Goal: Task Accomplishment & Management: Use online tool/utility

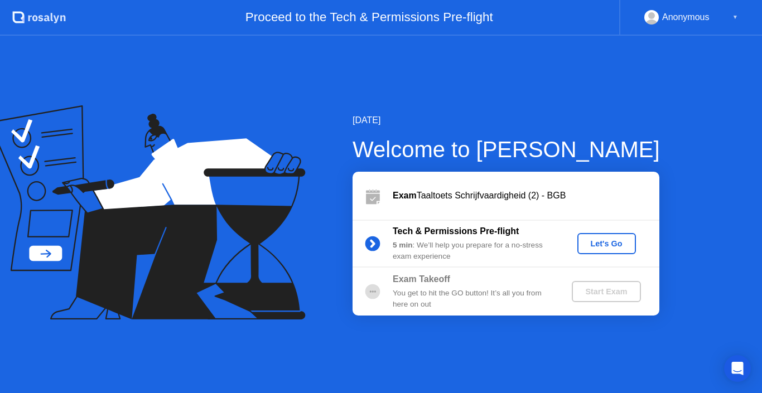
click at [613, 244] on div "Let's Go" at bounding box center [607, 243] width 50 height 9
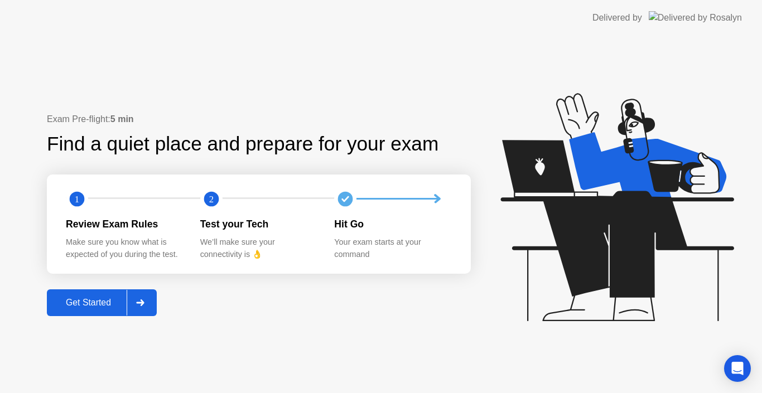
click at [89, 304] on div "Get Started" at bounding box center [88, 303] width 76 height 10
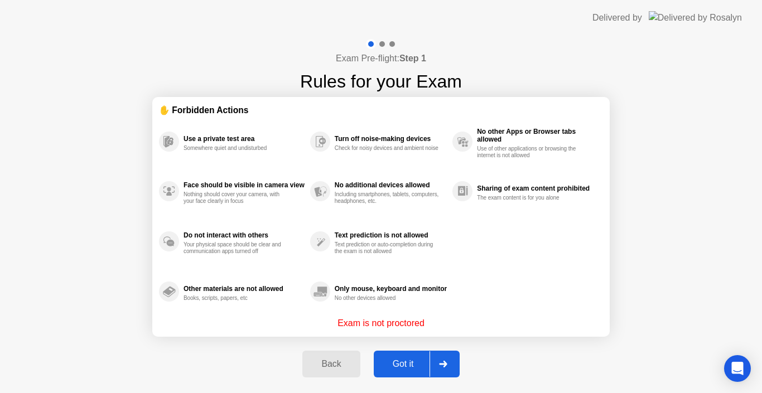
click at [411, 369] on div "Got it" at bounding box center [403, 364] width 52 height 10
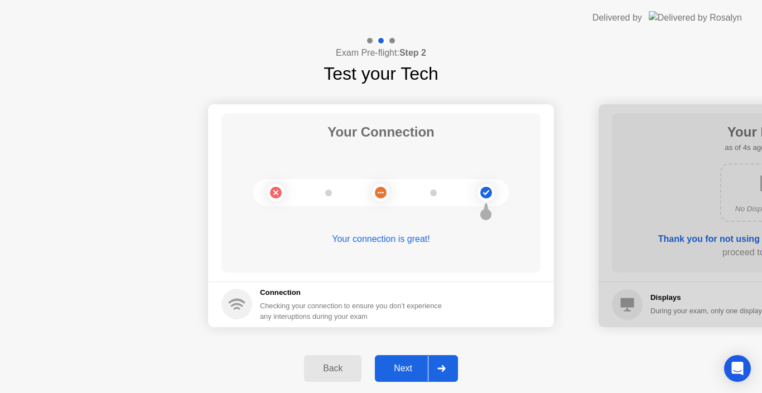
click at [411, 369] on div "Next" at bounding box center [403, 369] width 50 height 10
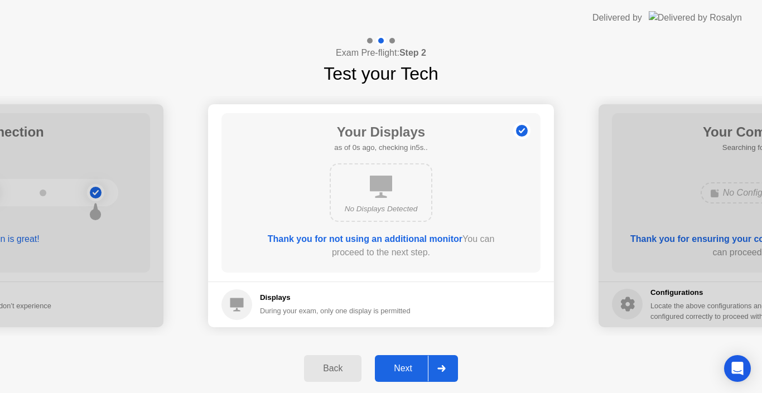
click at [411, 369] on div "Next" at bounding box center [403, 369] width 50 height 10
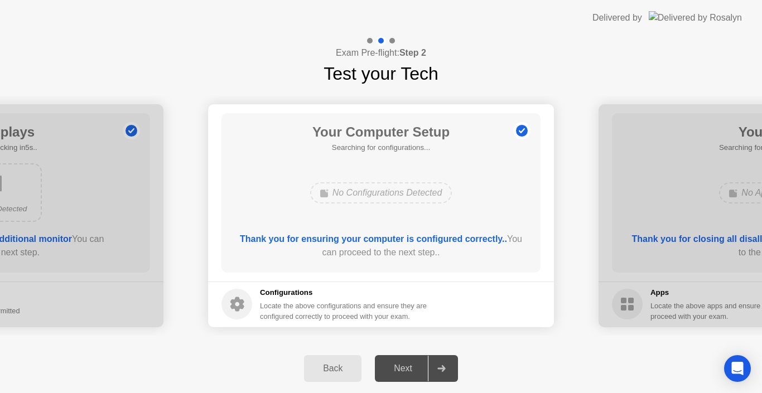
click at [411, 369] on div "Next" at bounding box center [403, 369] width 50 height 10
click at [396, 369] on div "Next" at bounding box center [403, 369] width 50 height 10
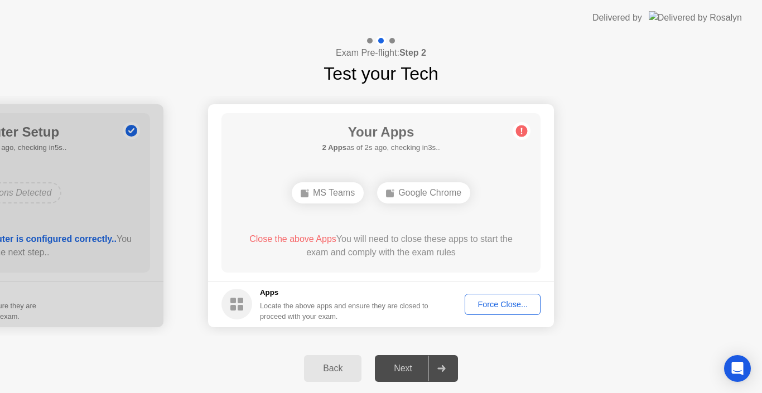
click at [520, 306] on div "Force Close..." at bounding box center [503, 304] width 68 height 9
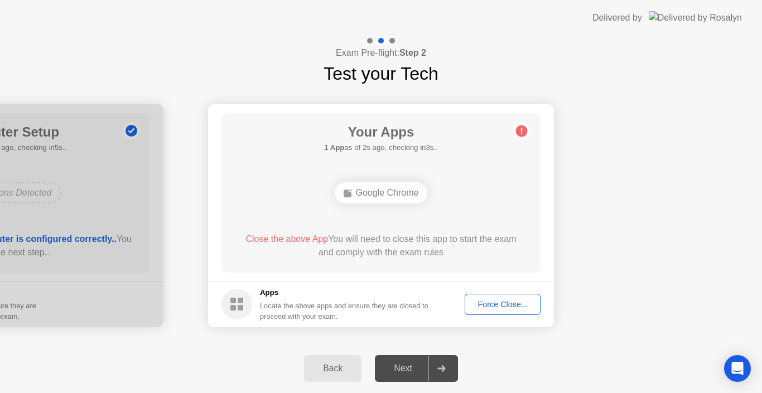
click at [497, 305] on div "Force Close..." at bounding box center [503, 304] width 68 height 9
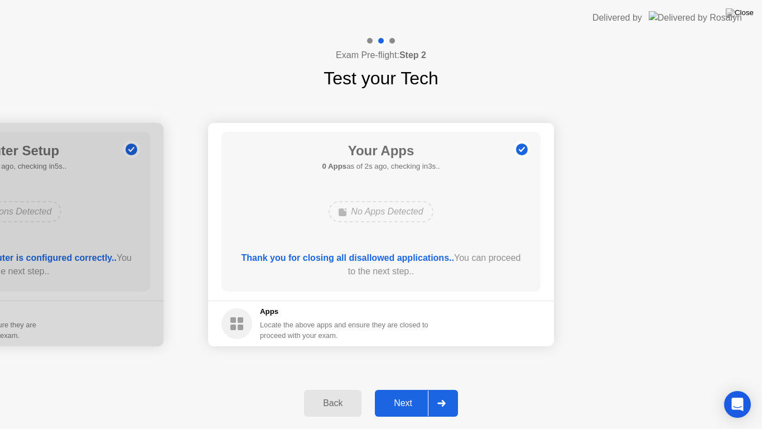
click at [409, 393] on div "Next" at bounding box center [403, 403] width 50 height 10
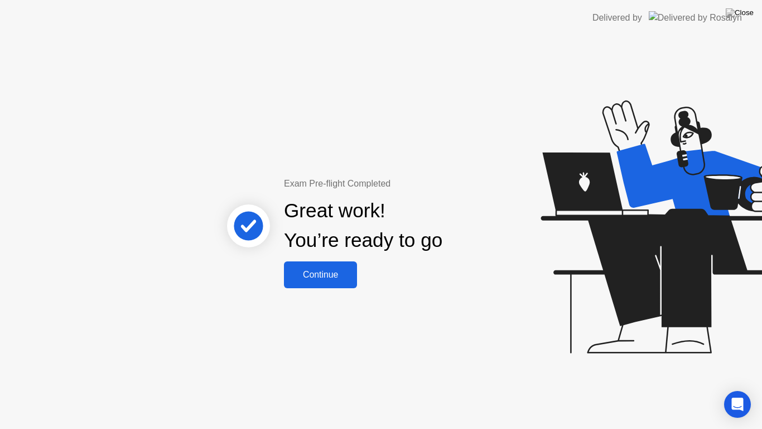
click at [339, 270] on div "Continue" at bounding box center [320, 275] width 66 height 10
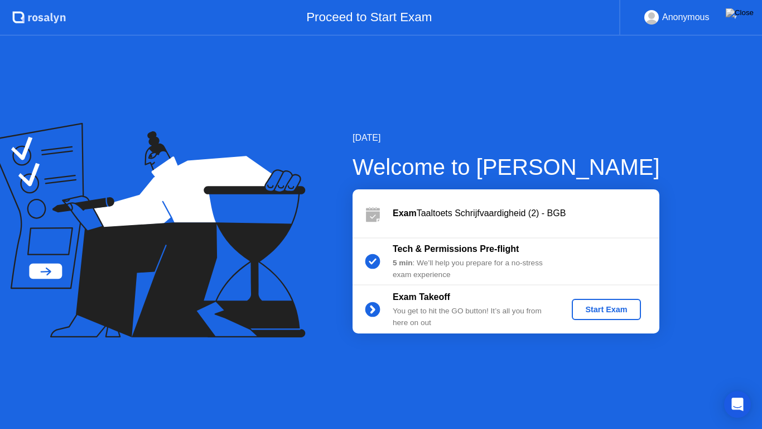
click at [604, 310] on div "Start Exam" at bounding box center [606, 309] width 60 height 9
